Goal: Transaction & Acquisition: Purchase product/service

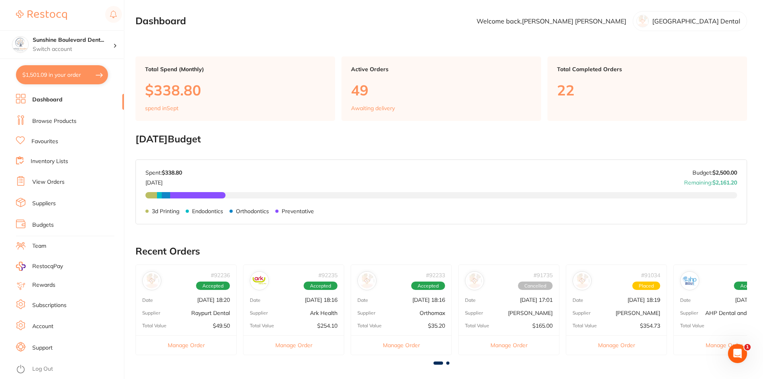
click at [59, 187] on li "View Orders" at bounding box center [70, 182] width 108 height 12
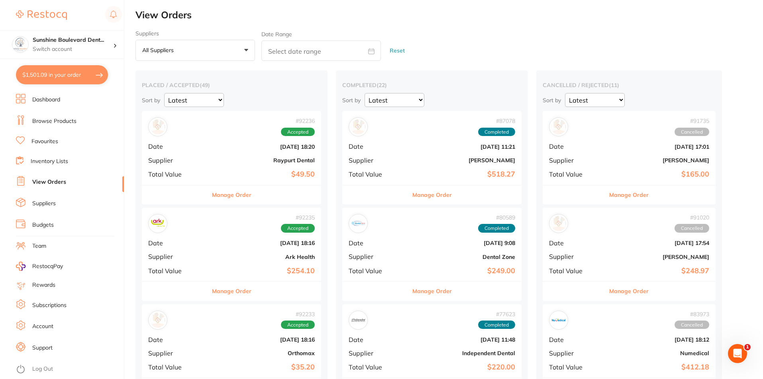
click at [66, 80] on button "$1,501.09 in your order" at bounding box center [62, 74] width 92 height 19
checkbox input "true"
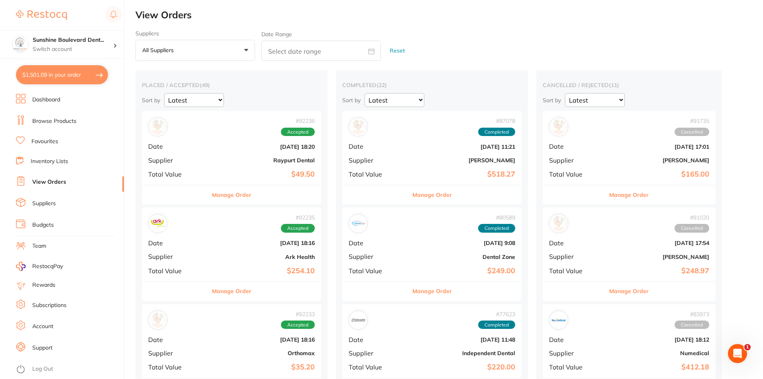
checkbox input "true"
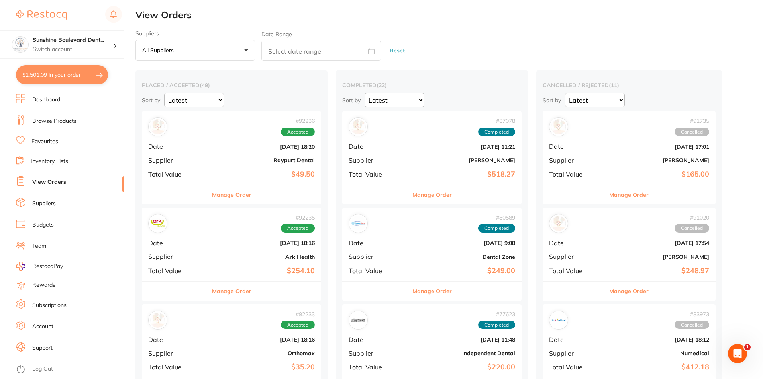
checkbox input "true"
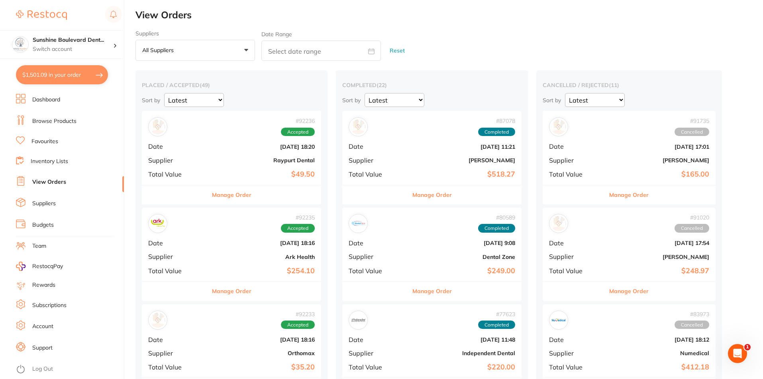
checkbox input "true"
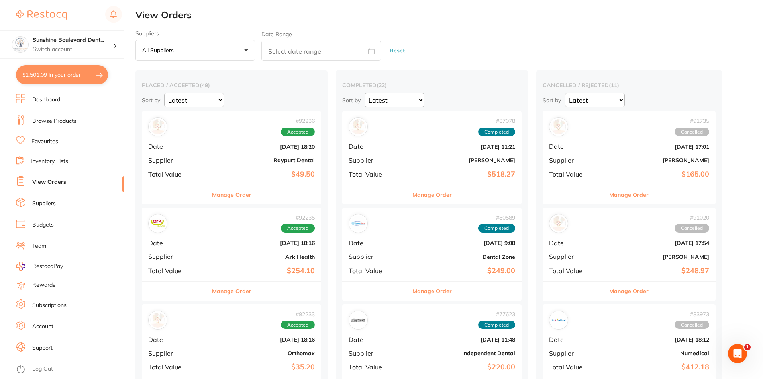
checkbox input "true"
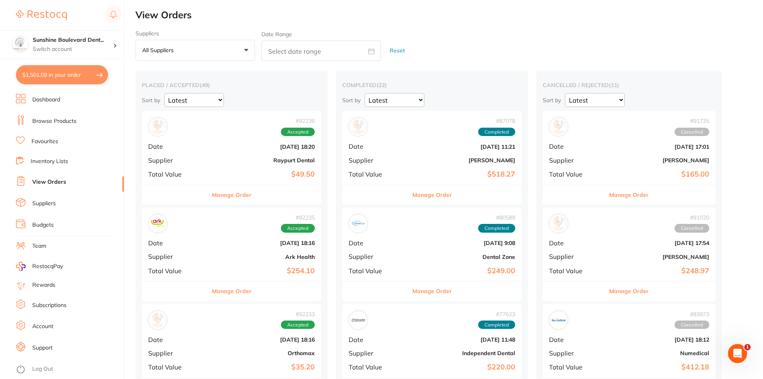
checkbox input "true"
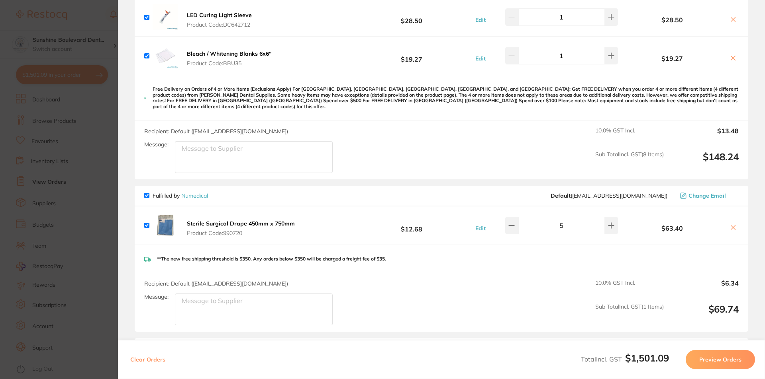
scroll to position [557, 0]
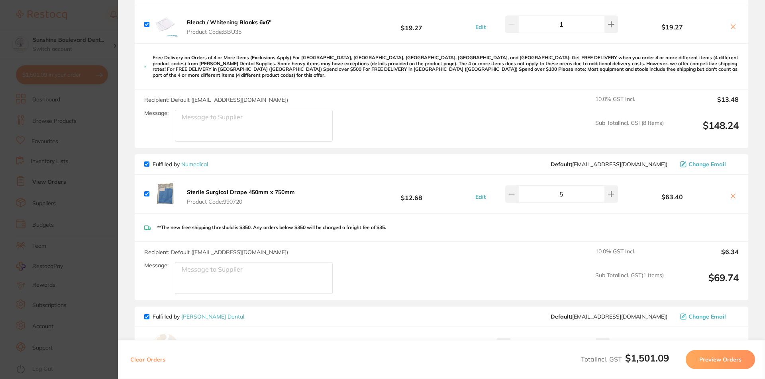
click at [235, 189] on b "Sterile Surgical Drape 450mm x 750mm" at bounding box center [241, 192] width 108 height 7
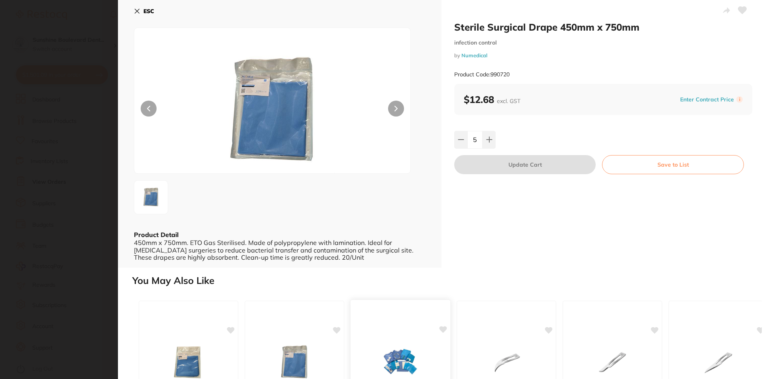
scroll to position [0, 0]
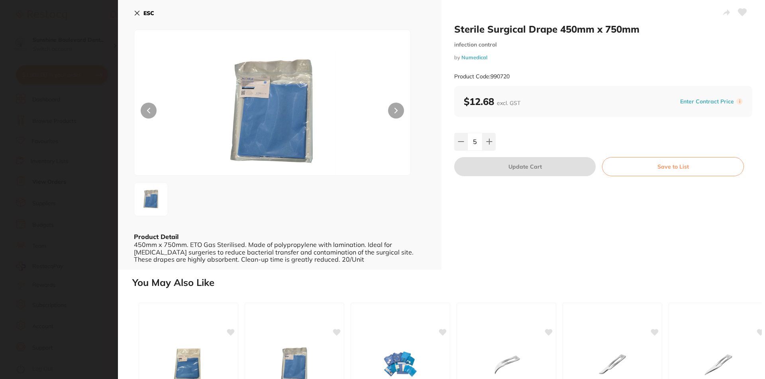
click at [136, 11] on icon at bounding box center [137, 13] width 6 height 6
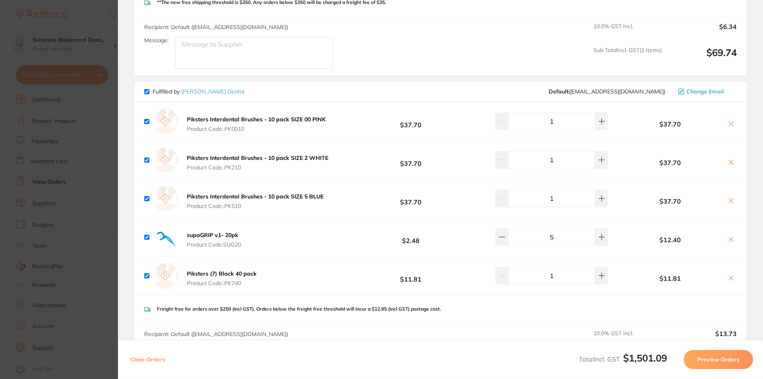
scroll to position [796, 0]
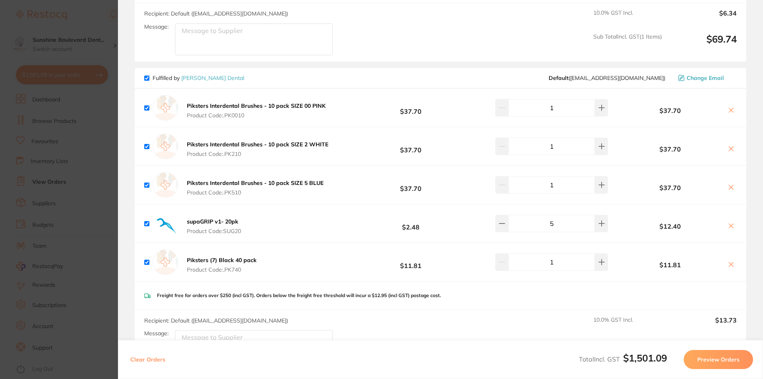
click at [279, 102] on b "Piksters Interdental Brushes - 10 pack SIZE 00 PINK" at bounding box center [256, 105] width 139 height 7
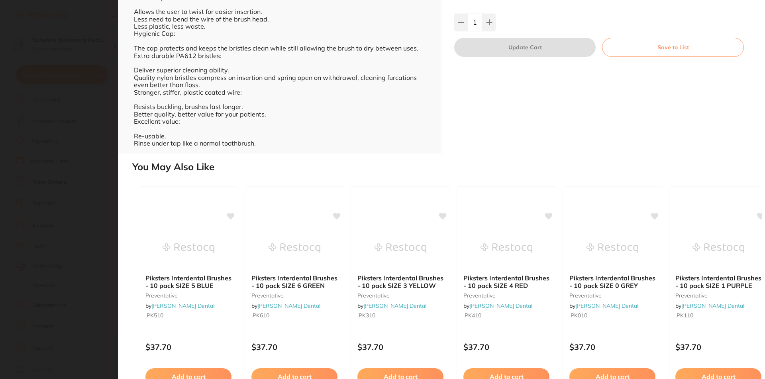
scroll to position [0, 0]
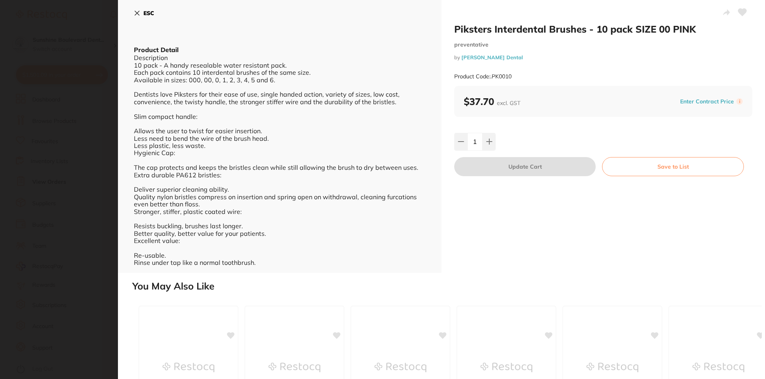
click at [136, 14] on icon at bounding box center [137, 13] width 6 height 6
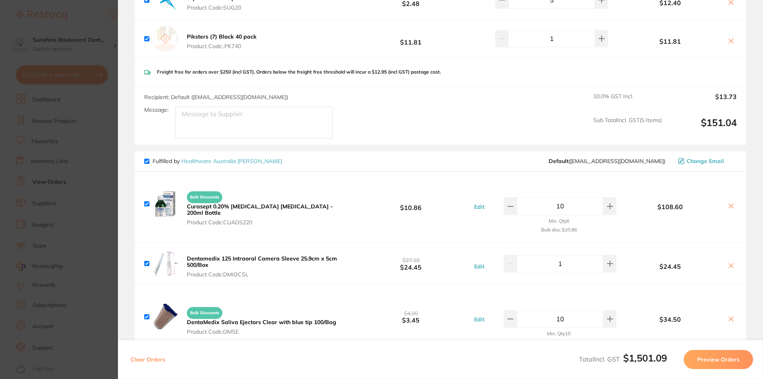
scroll to position [1035, 0]
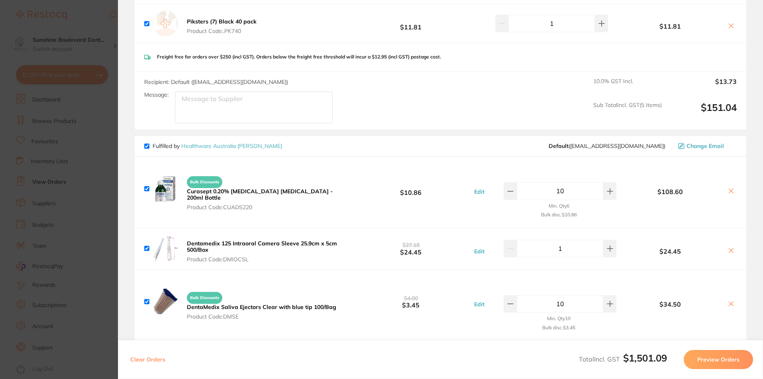
click at [353, 143] on div "Fulfilled by Healthware Australia [PERSON_NAME] Default ( [EMAIL_ADDRESS][DOMAI…" at bounding box center [440, 146] width 592 height 7
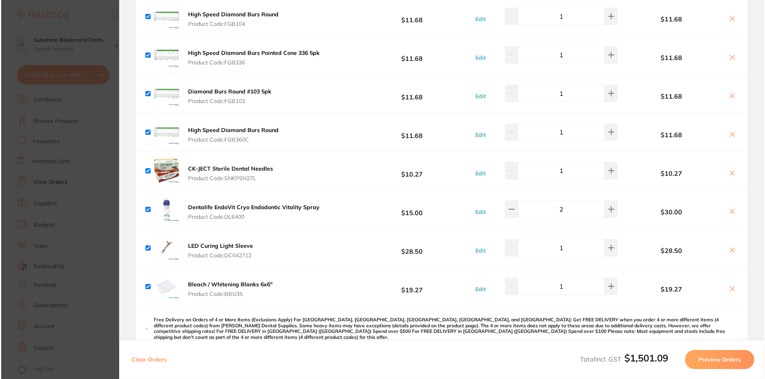
scroll to position [309, 0]
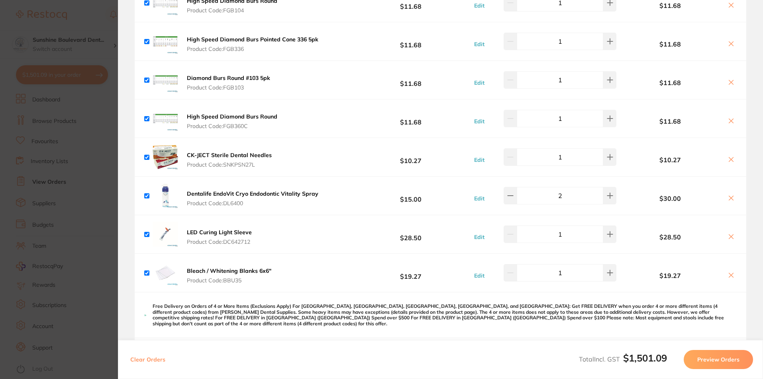
click at [216, 234] on b "LED Curing Light Sleeve" at bounding box center [219, 232] width 65 height 7
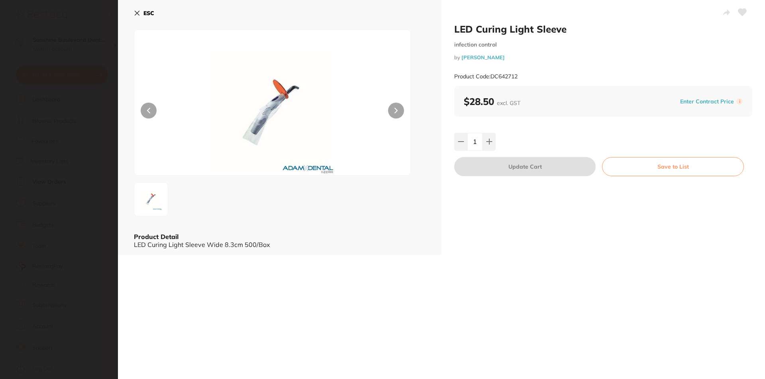
scroll to position [0, 0]
